Goal: Task Accomplishment & Management: Use online tool/utility

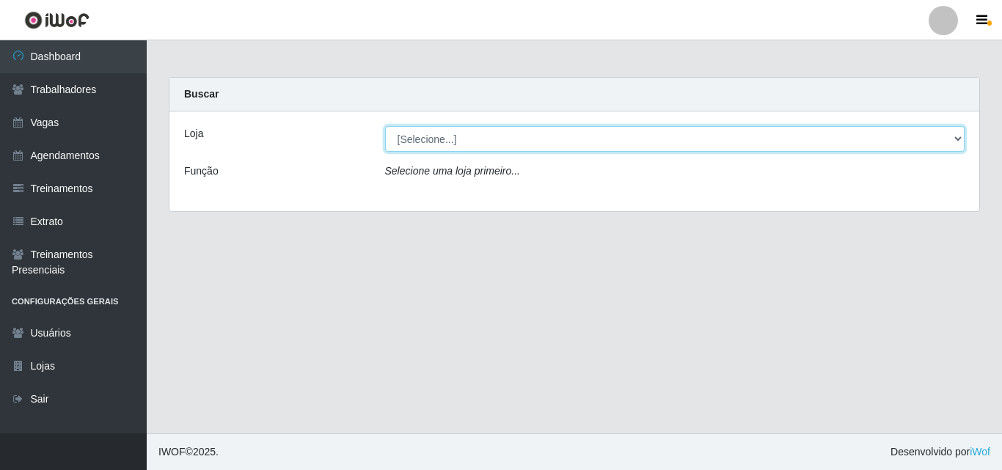
click at [439, 137] on select "[Selecione...] Extremoz Supermercados" at bounding box center [675, 139] width 580 height 26
select select "519"
click at [385, 126] on select "[Selecione...] Extremoz Supermercados" at bounding box center [675, 139] width 580 height 26
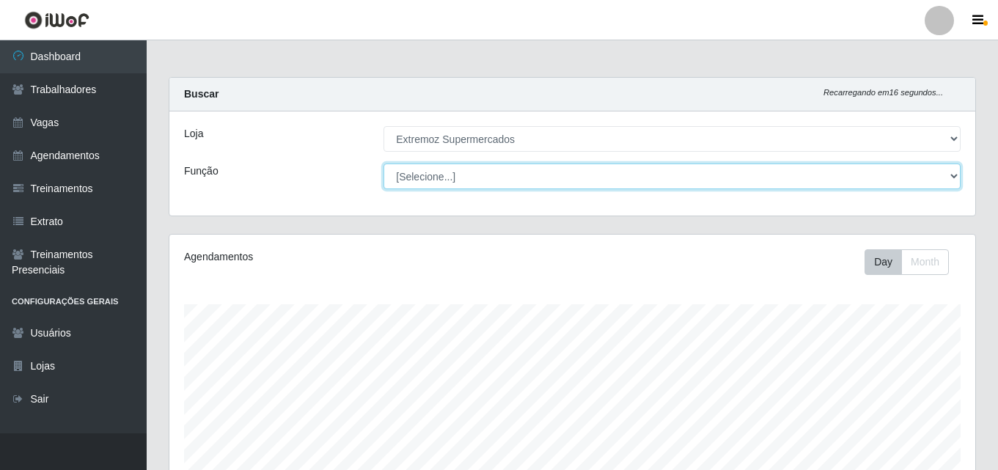
click at [451, 180] on select "[Selecione...] Embalador Embalador + Embalador ++ Operador de Caixa Operador de…" at bounding box center [672, 177] width 577 height 26
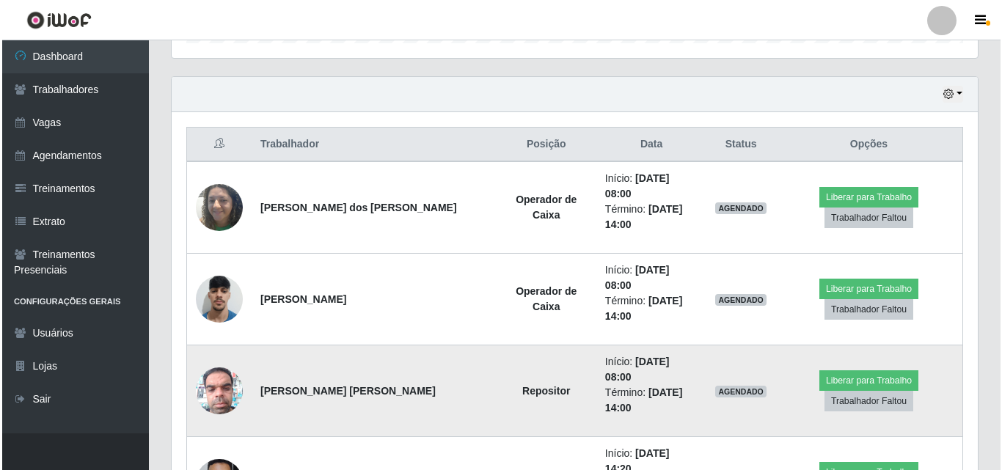
scroll to position [504, 0]
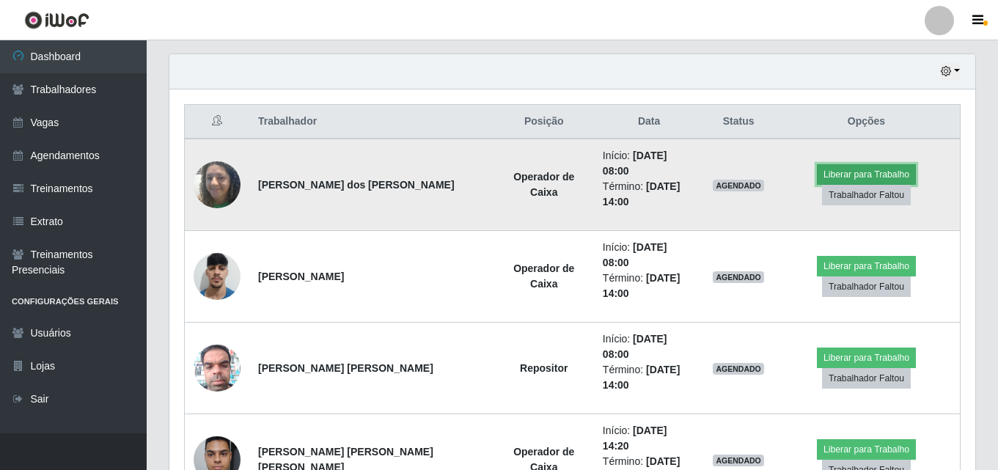
click at [817, 174] on button "Liberar para Trabalho" at bounding box center [866, 174] width 99 height 21
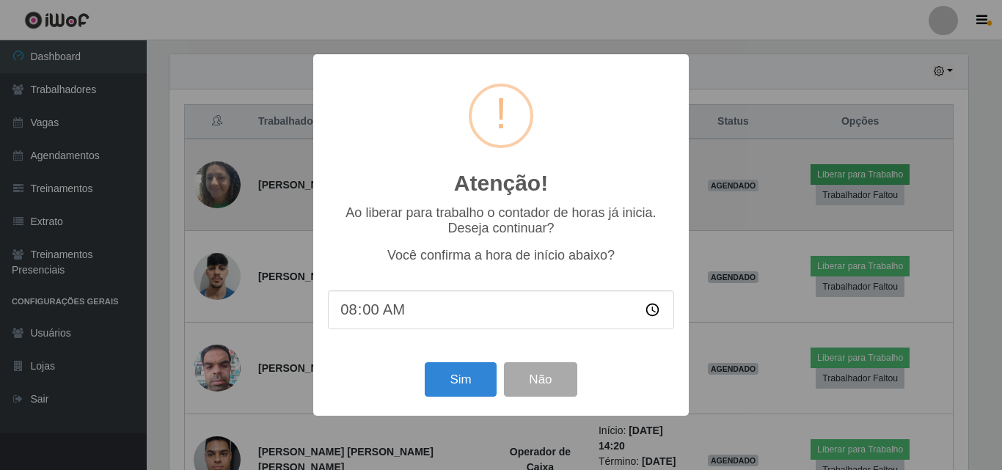
scroll to position [304, 799]
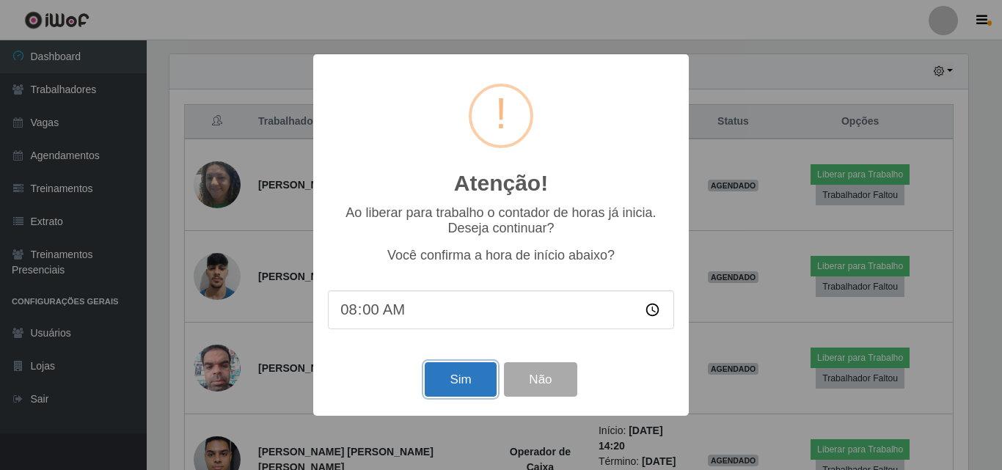
click at [448, 384] on button "Sim" at bounding box center [460, 379] width 71 height 34
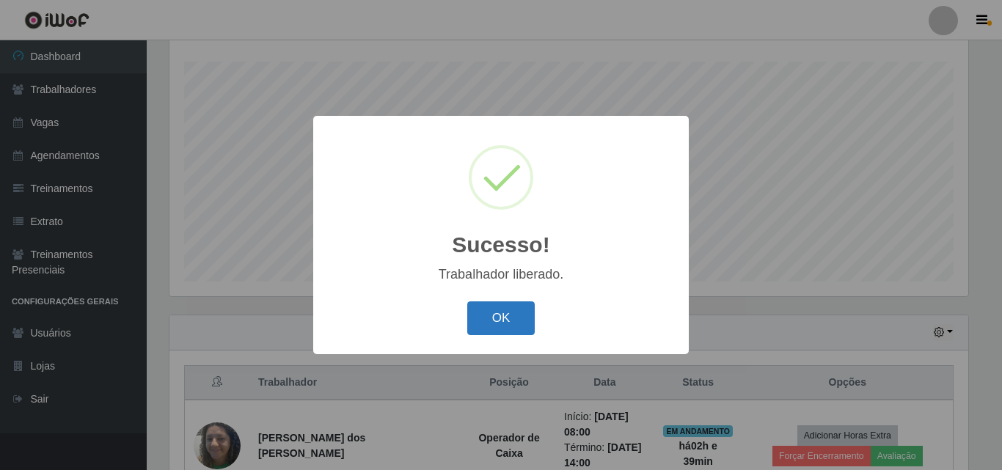
click at [525, 303] on button "OK" at bounding box center [501, 318] width 68 height 34
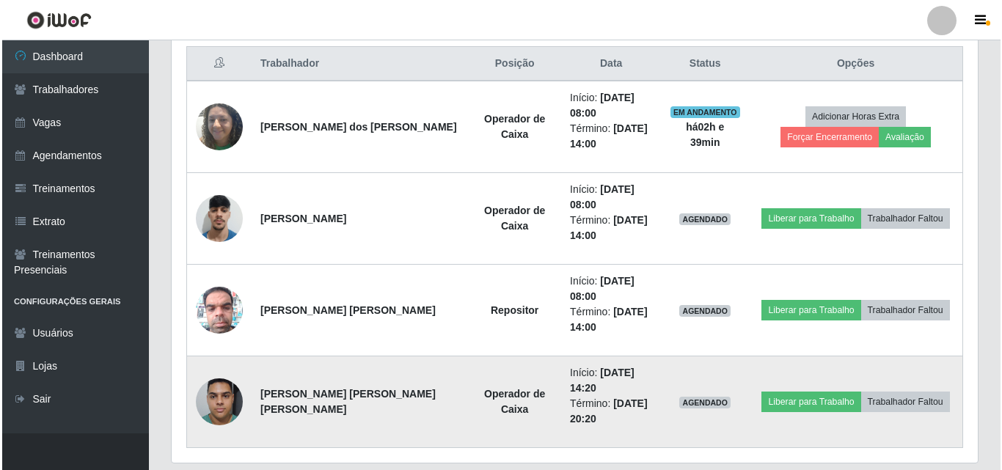
scroll to position [536, 0]
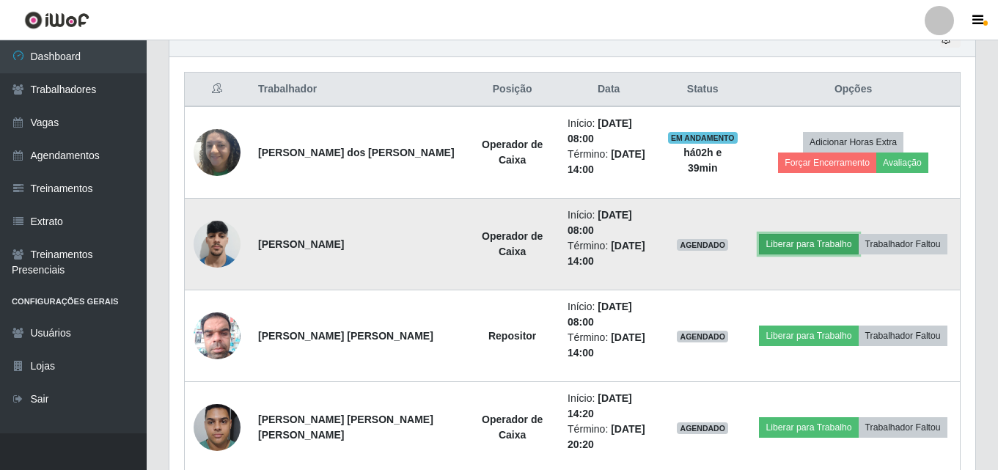
click at [770, 252] on button "Liberar para Trabalho" at bounding box center [808, 244] width 99 height 21
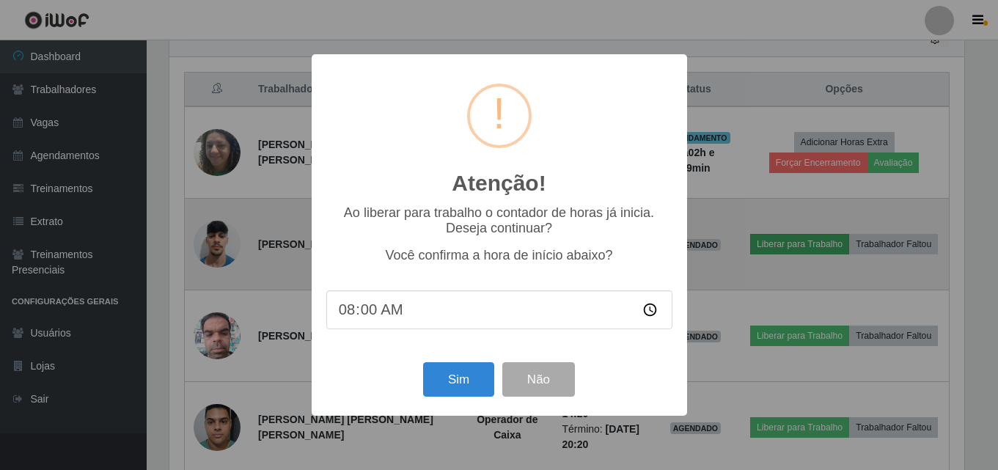
scroll to position [304, 799]
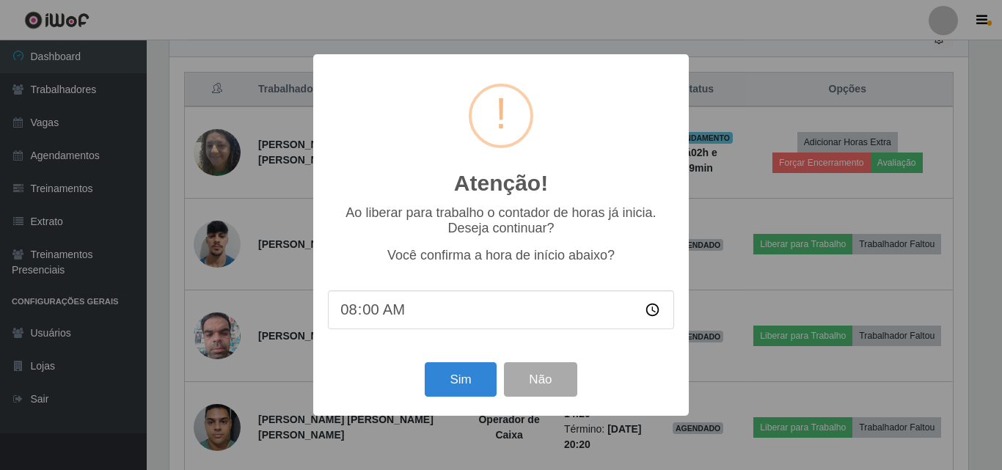
click at [467, 400] on div "Sim Não" at bounding box center [501, 380] width 346 height 42
click at [464, 388] on button "Sim" at bounding box center [460, 379] width 71 height 34
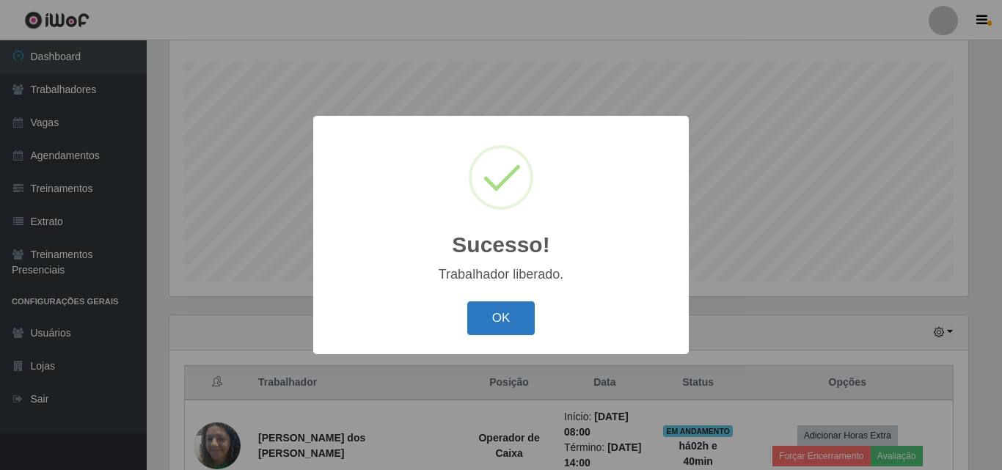
click at [510, 324] on button "OK" at bounding box center [501, 318] width 68 height 34
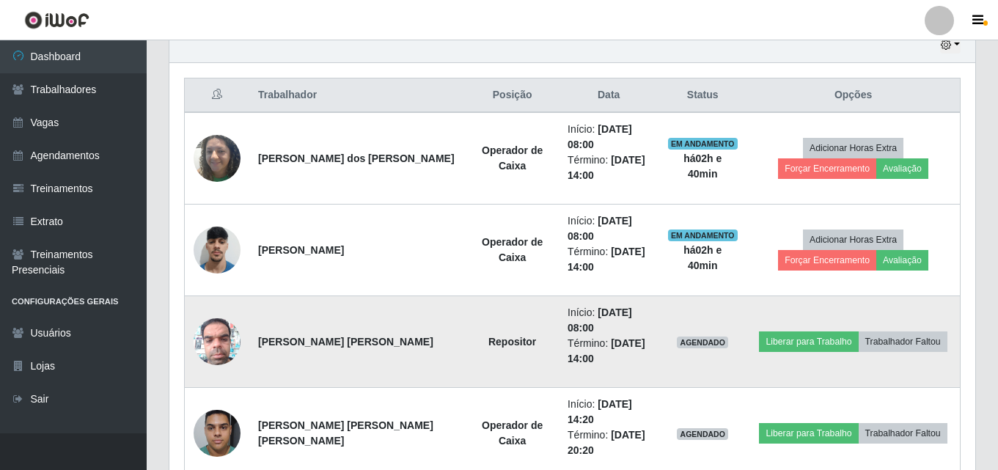
scroll to position [536, 0]
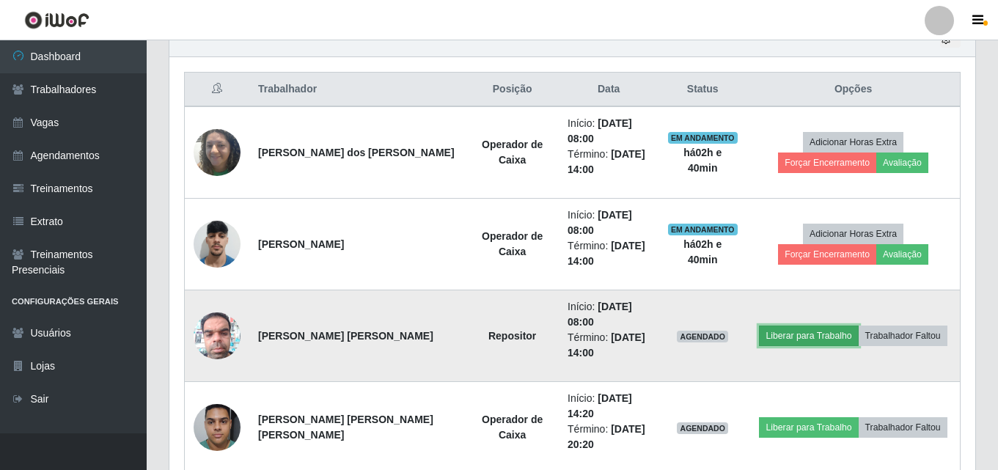
click at [784, 341] on button "Liberar para Trabalho" at bounding box center [808, 336] width 99 height 21
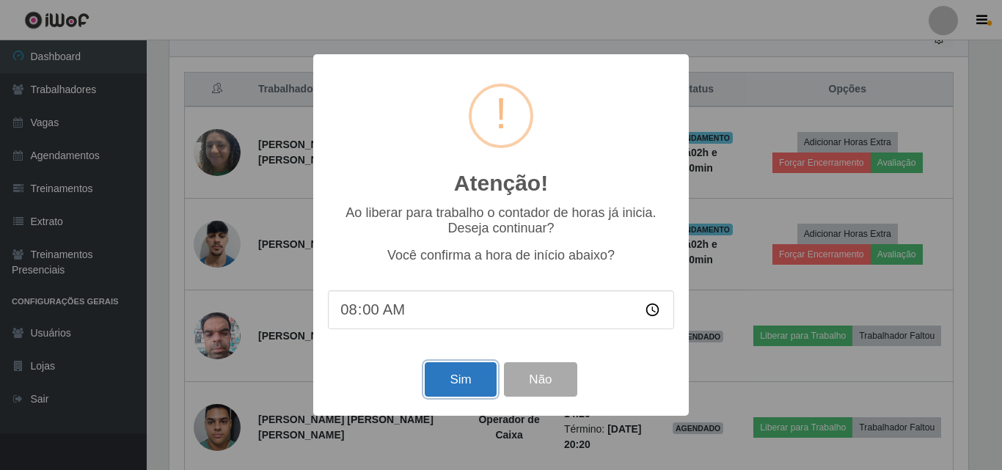
click at [449, 387] on button "Sim" at bounding box center [460, 379] width 71 height 34
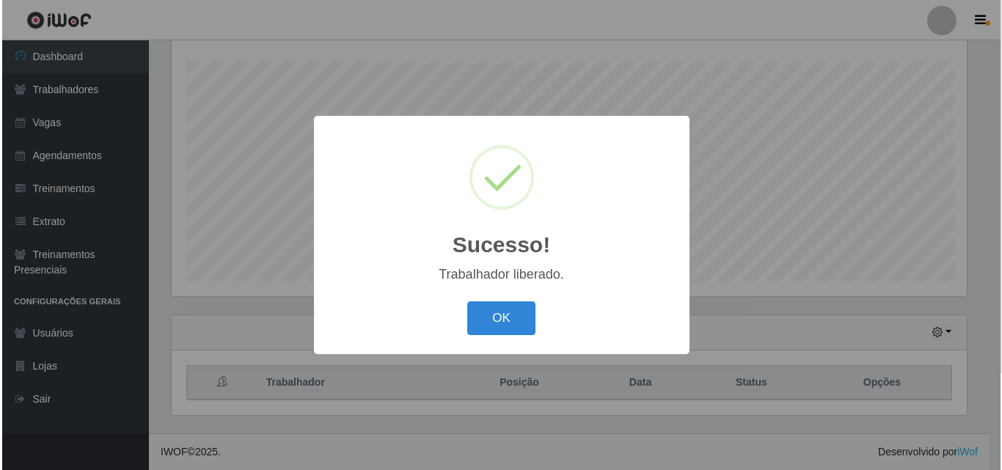
scroll to position [0, 0]
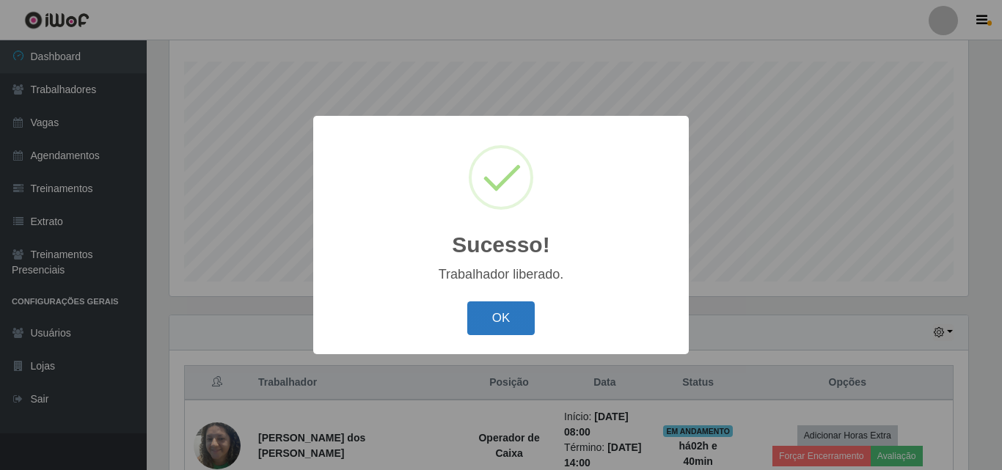
click at [502, 316] on button "OK" at bounding box center [501, 318] width 68 height 34
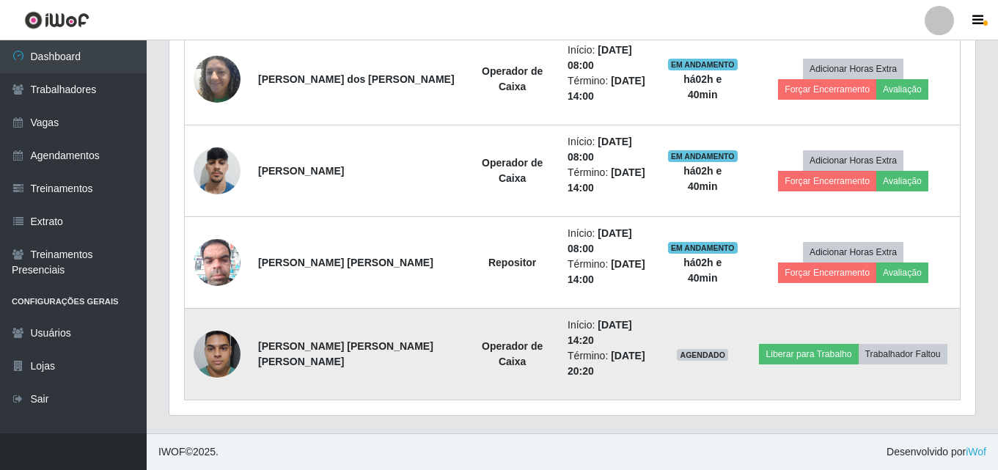
click at [199, 352] on img at bounding box center [217, 354] width 47 height 62
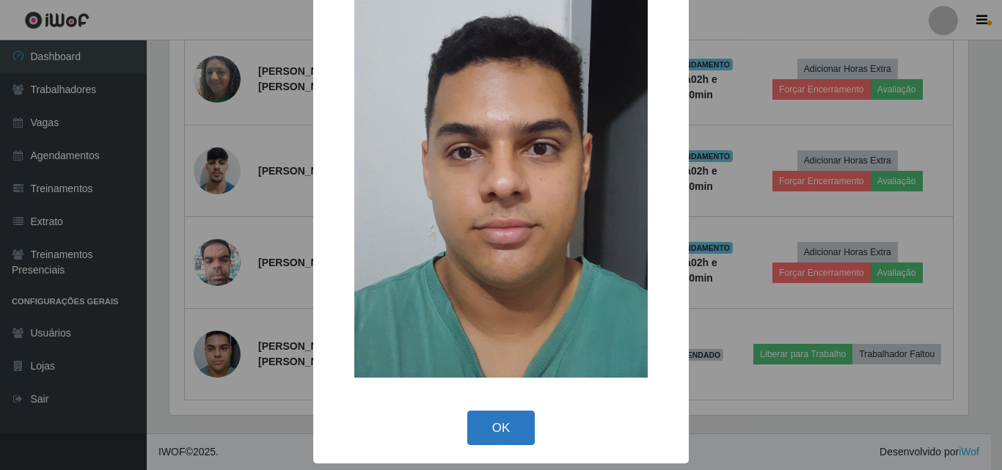
click at [498, 423] on button "OK" at bounding box center [501, 428] width 68 height 34
